Goal: Task Accomplishment & Management: Use online tool/utility

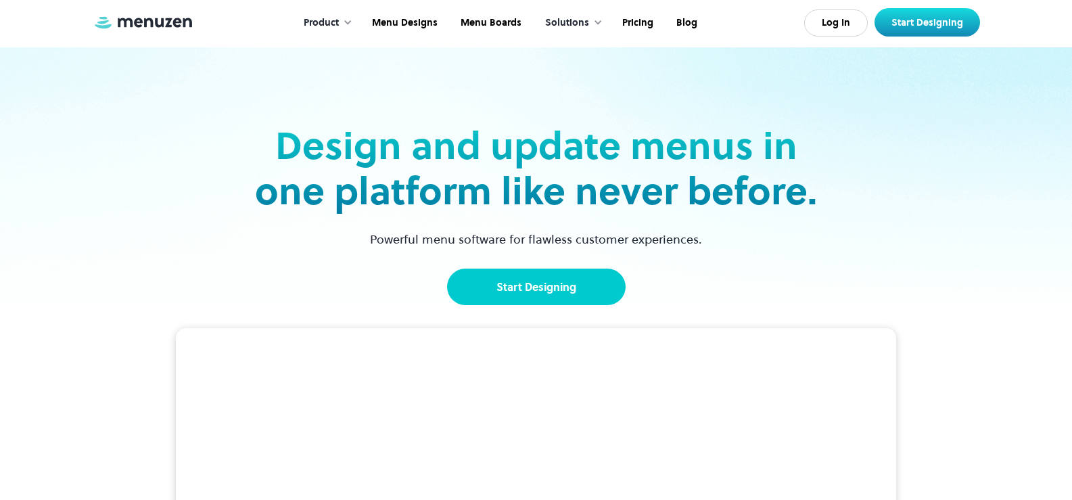
click at [574, 292] on link "Start Designing" at bounding box center [536, 287] width 179 height 37
